Goal: Transaction & Acquisition: Purchase product/service

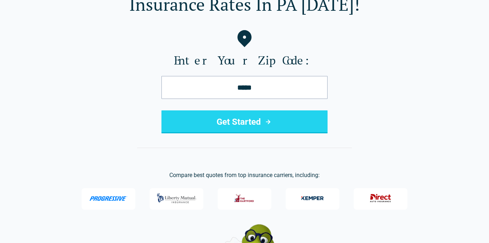
scroll to position [67, 0]
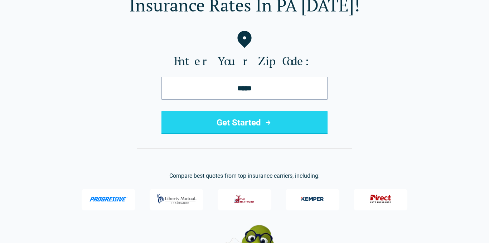
click at [266, 128] on button "Get Started" at bounding box center [244, 122] width 166 height 23
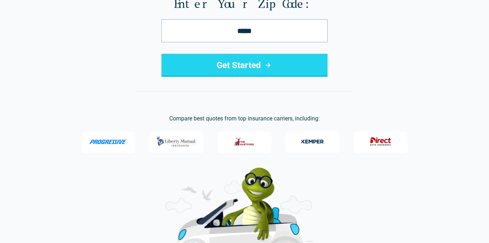
scroll to position [124, 0]
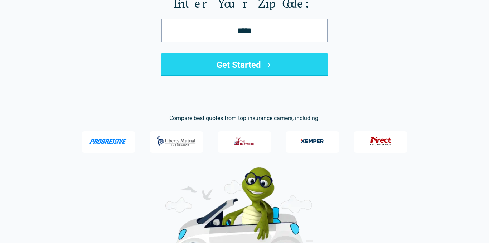
click at [184, 140] on img at bounding box center [176, 140] width 43 height 17
click at [185, 140] on img at bounding box center [176, 140] width 43 height 17
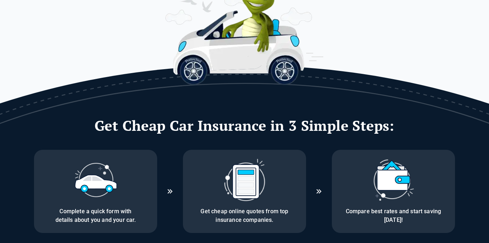
scroll to position [320, 0]
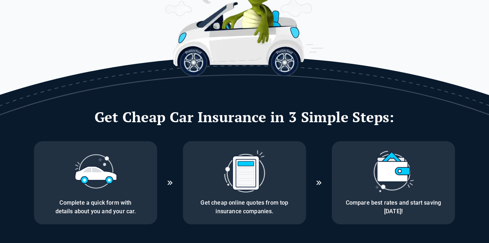
click at [103, 173] on img at bounding box center [95, 171] width 43 height 43
click at [230, 179] on img at bounding box center [244, 171] width 43 height 43
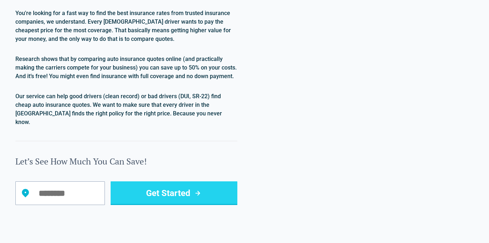
scroll to position [641, 0]
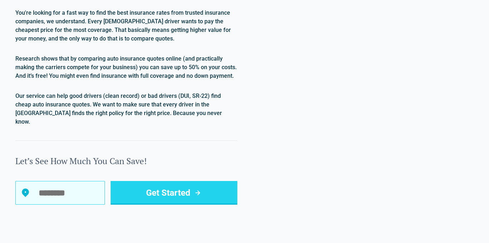
click at [55, 187] on input "Let’s See How Much You Can Save!" at bounding box center [59, 193] width 89 height 24
type input "*****"
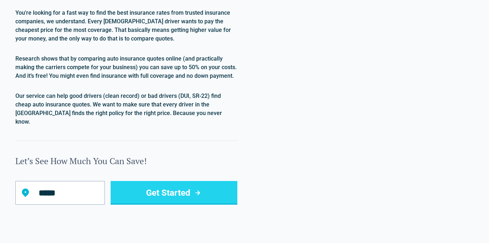
click at [147, 196] on button "Get Started" at bounding box center [174, 193] width 127 height 24
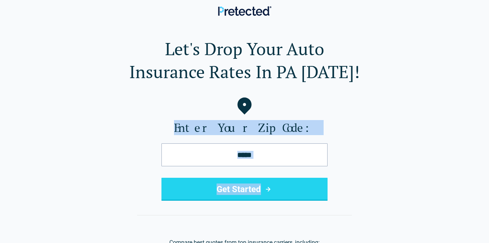
drag, startPoint x: 234, startPoint y: 204, endPoint x: 450, endPoint y: 78, distance: 249.4
click at [450, 78] on div "Let's Drop Your Auto Insurance Rates In PA [DATE]! Enter Your Zip Code: ***** G…" at bounding box center [244, 156] width 466 height 239
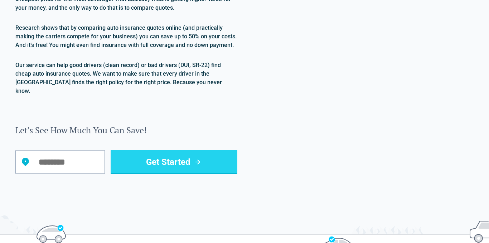
scroll to position [673, 0]
